Goal: Find specific page/section: Find specific page/section

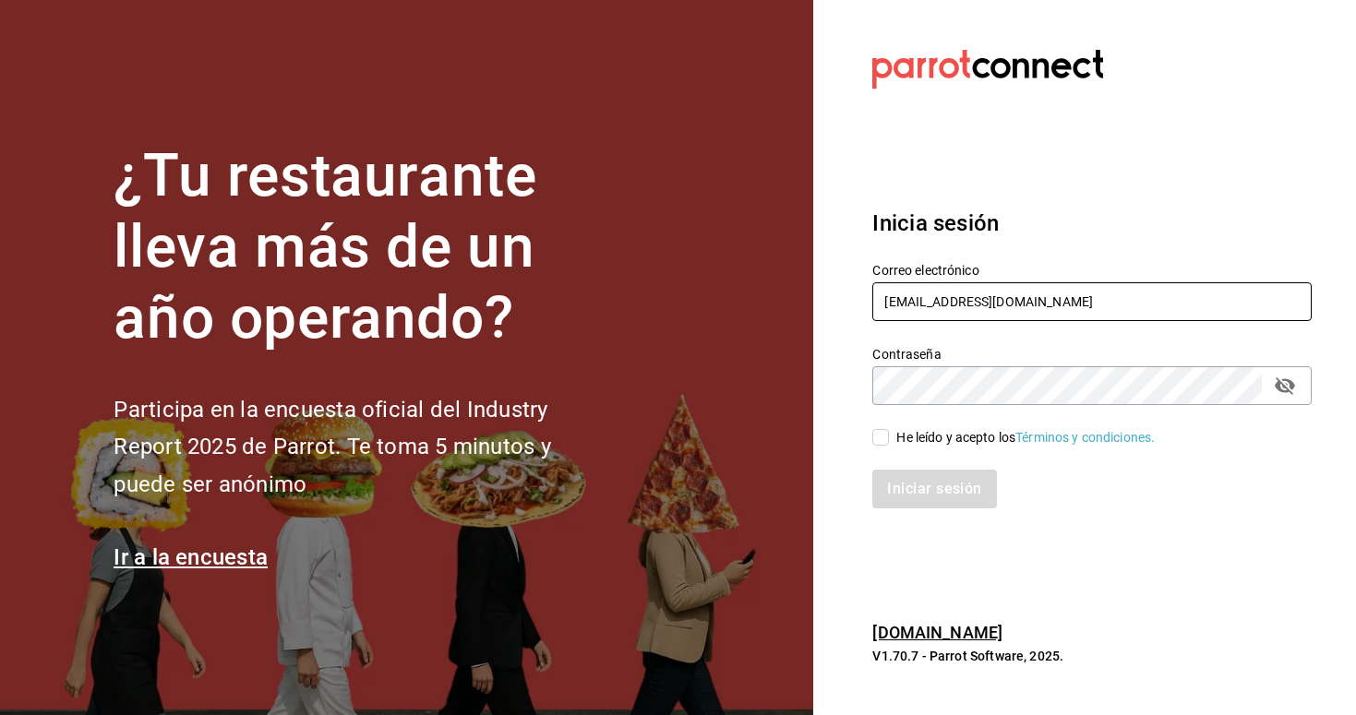
type input "[EMAIL_ADDRESS][DOMAIN_NAME]"
click at [890, 448] on div "Iniciar sesión" at bounding box center [1080, 478] width 461 height 61
click at [876, 440] on input "He leído y acepto los Términos y condiciones." at bounding box center [880, 437] width 17 height 17
checkbox input "true"
click at [915, 490] on button "Iniciar sesión" at bounding box center [935, 489] width 126 height 39
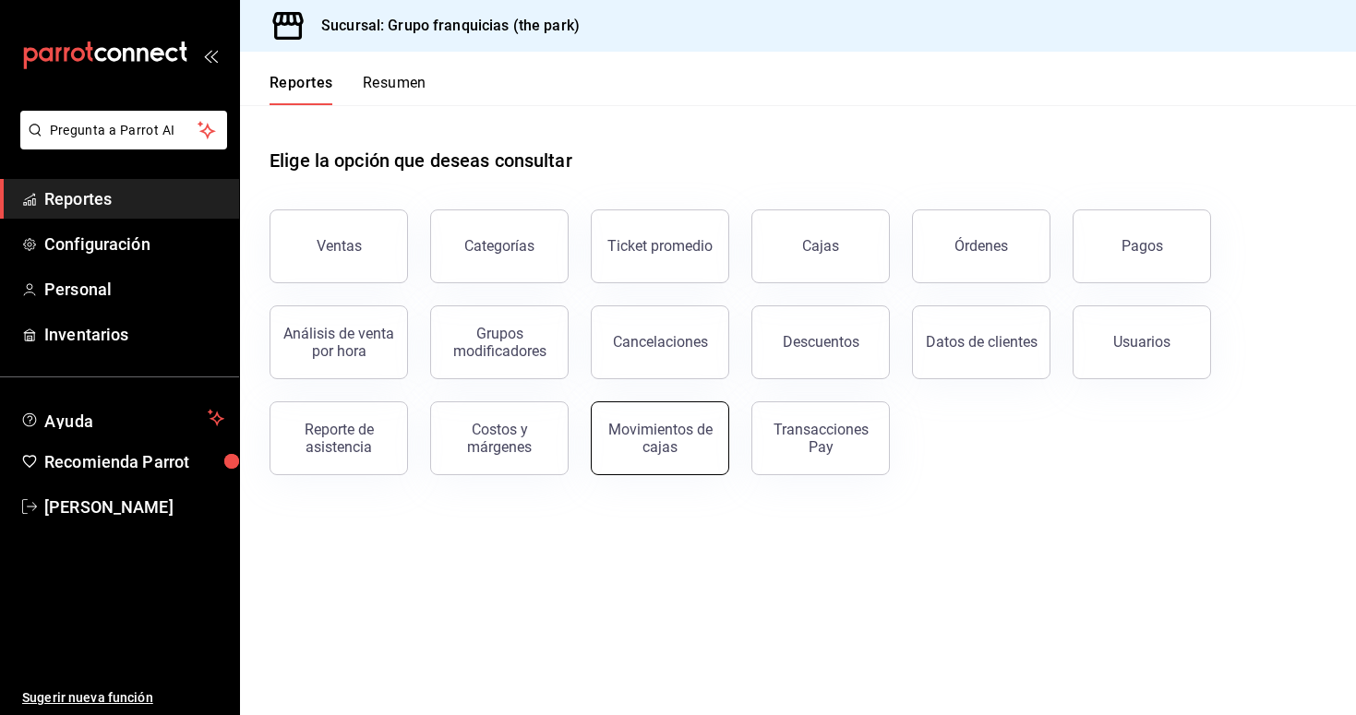
click at [637, 457] on button "Movimientos de cajas" at bounding box center [660, 438] width 138 height 74
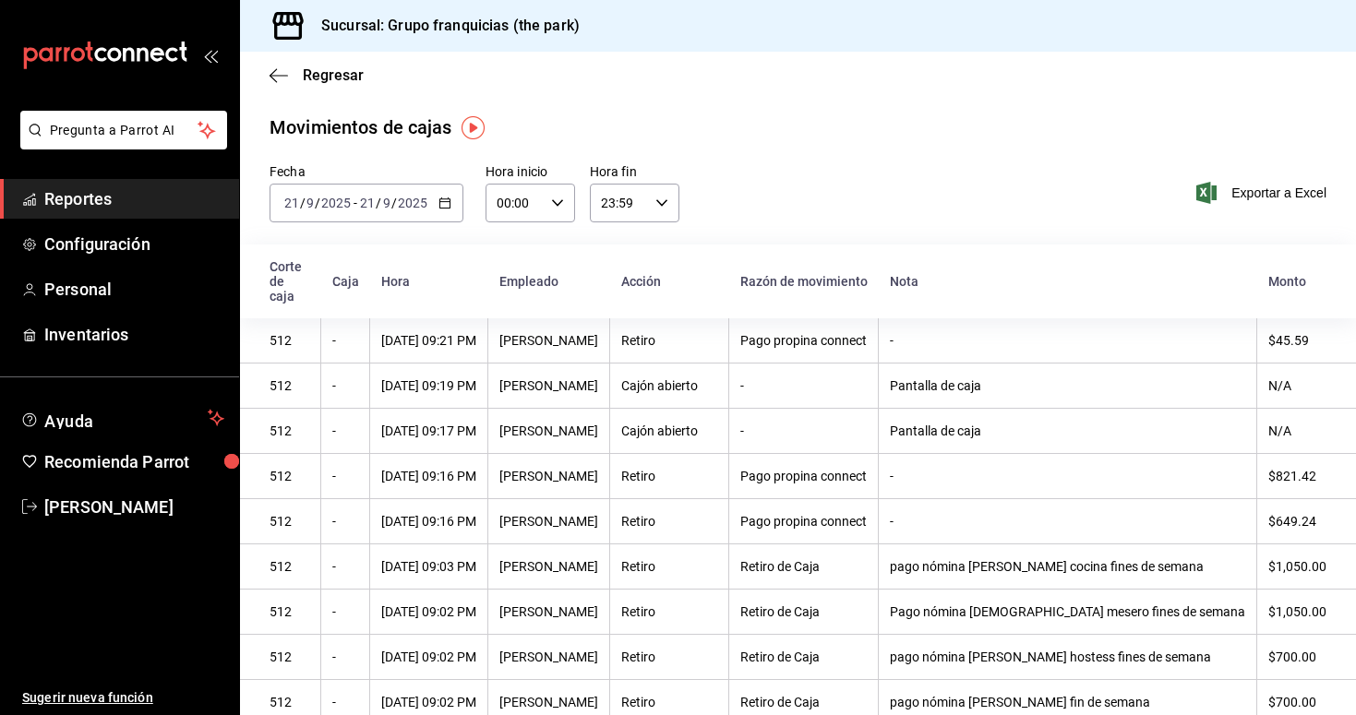
click at [130, 197] on span "Reportes" at bounding box center [134, 198] width 180 height 25
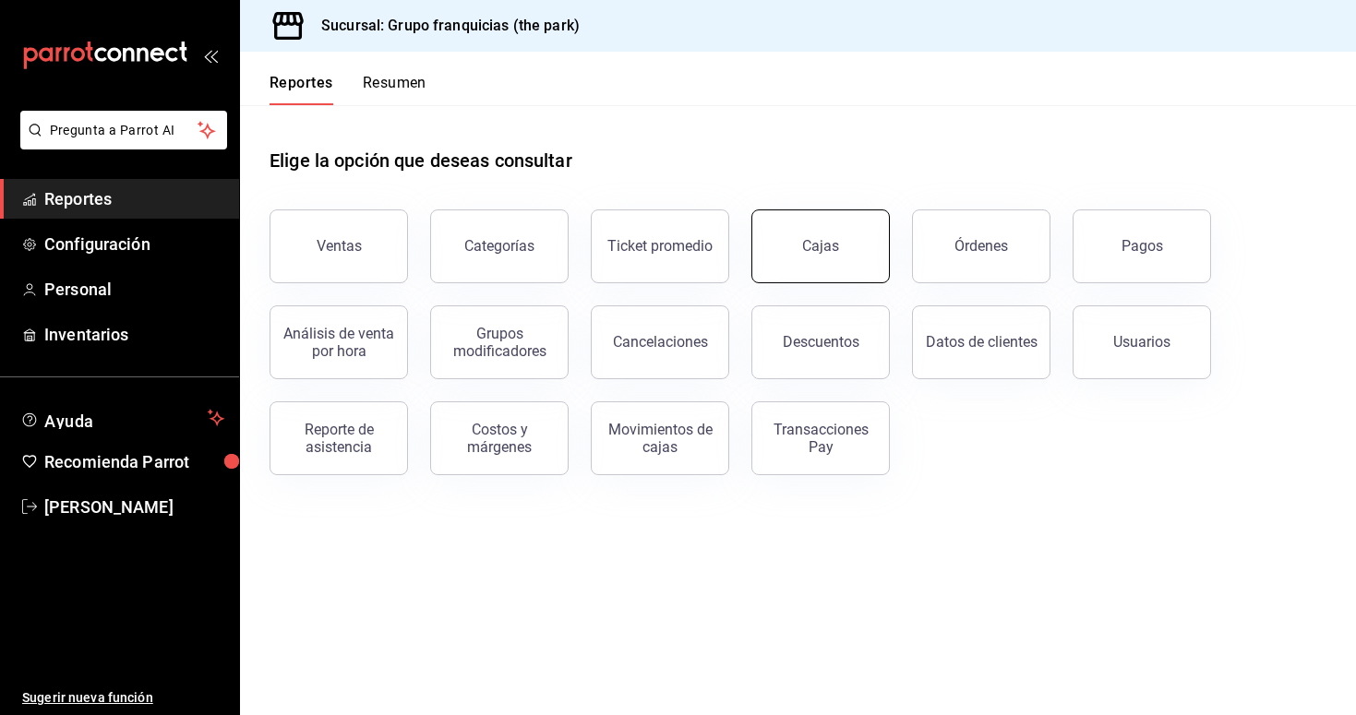
click at [830, 232] on link "Cajas" at bounding box center [820, 246] width 138 height 74
